Goal: Share content: Share content

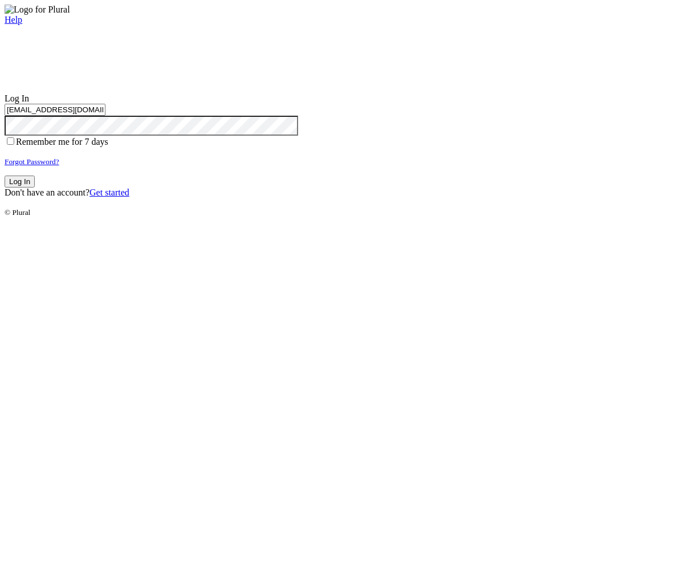
type input "test-1757360048-3@civiceagle.com"
click at [35, 188] on button "Log In" at bounding box center [20, 182] width 30 height 12
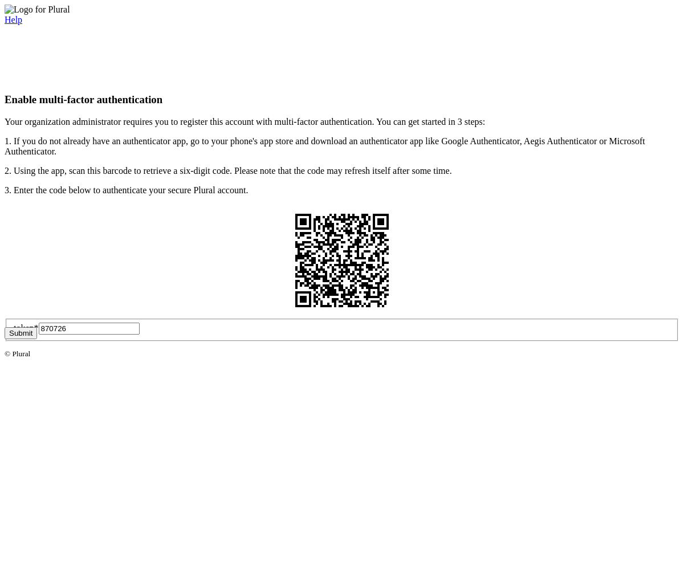
type input "870726"
click at [37, 339] on button "Submit" at bounding box center [21, 333] width 32 height 12
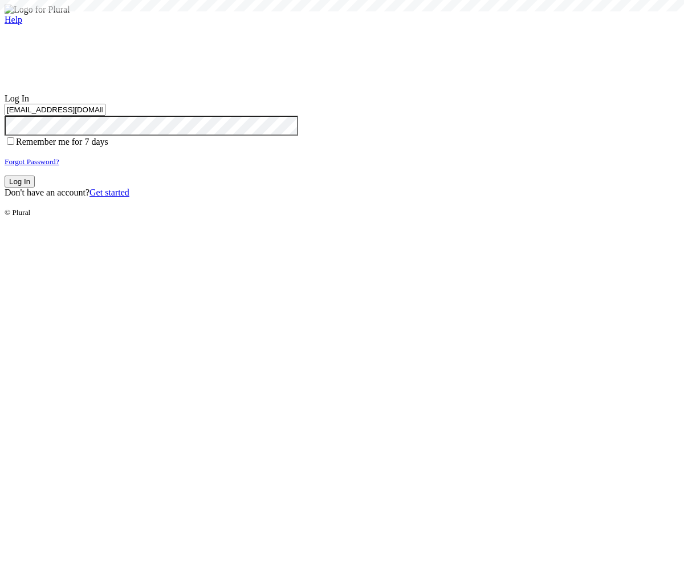
type input "test-1757360048-3@civiceagle.com"
click at [35, 188] on button "Log In" at bounding box center [20, 182] width 30 height 12
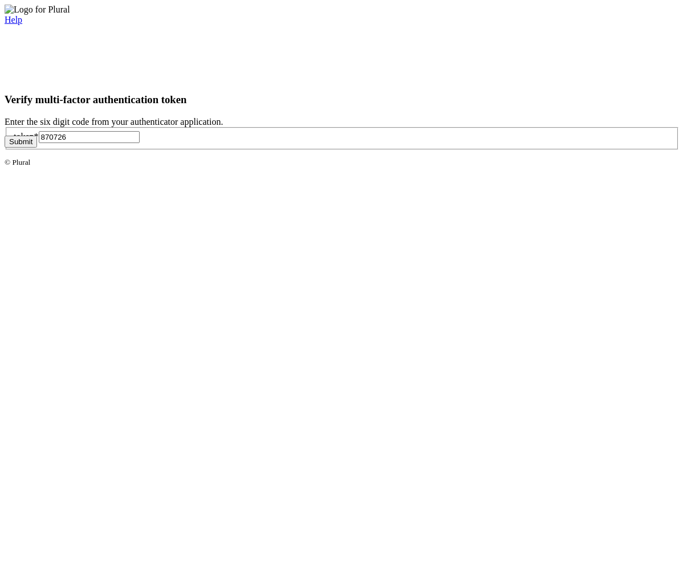
type input "870726"
click at [37, 148] on button "Submit" at bounding box center [21, 142] width 32 height 12
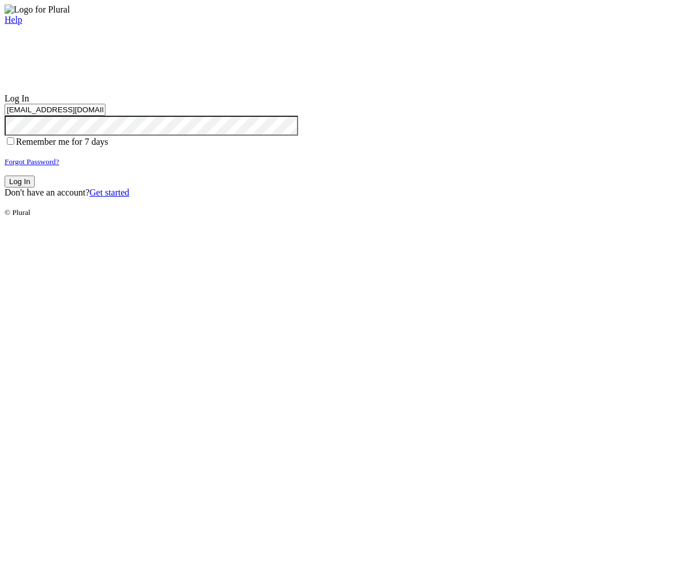
type input "test-1757360060-9@civiceagle.com"
click at [35, 188] on button "Log In" at bounding box center [20, 182] width 30 height 12
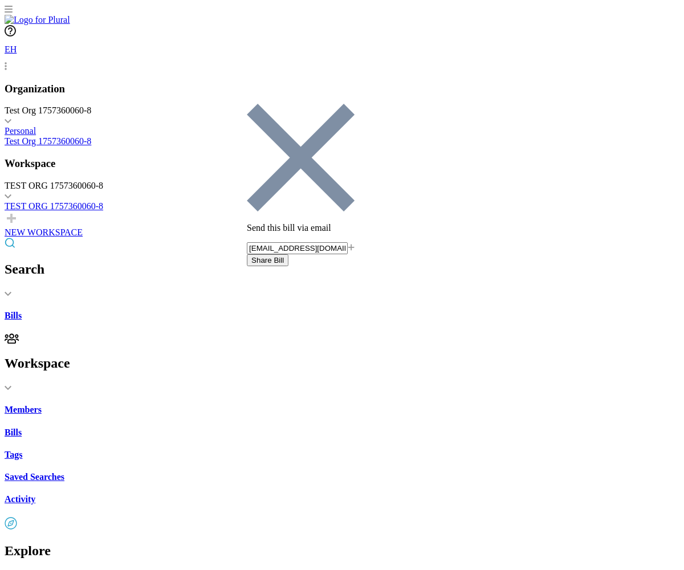
type input "share-email-test@civiceagle-test.com"
click at [289, 254] on button "Share Bill" at bounding box center [268, 260] width 42 height 12
